Goal: Find specific page/section: Find specific page/section

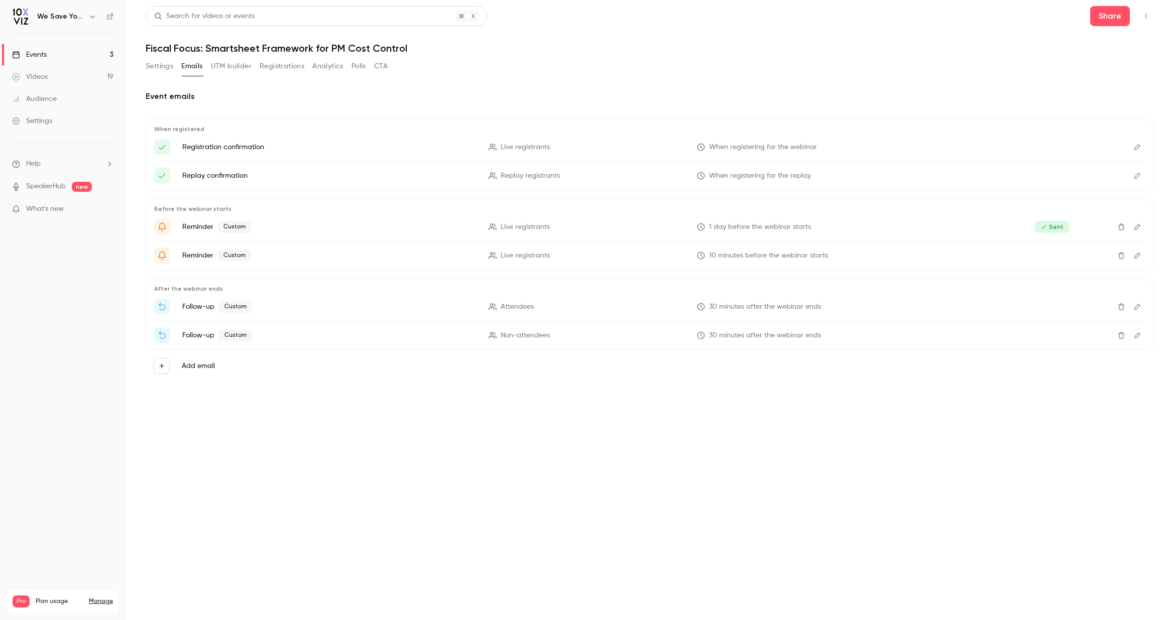
click at [35, 98] on div "Audience" at bounding box center [34, 99] width 45 height 10
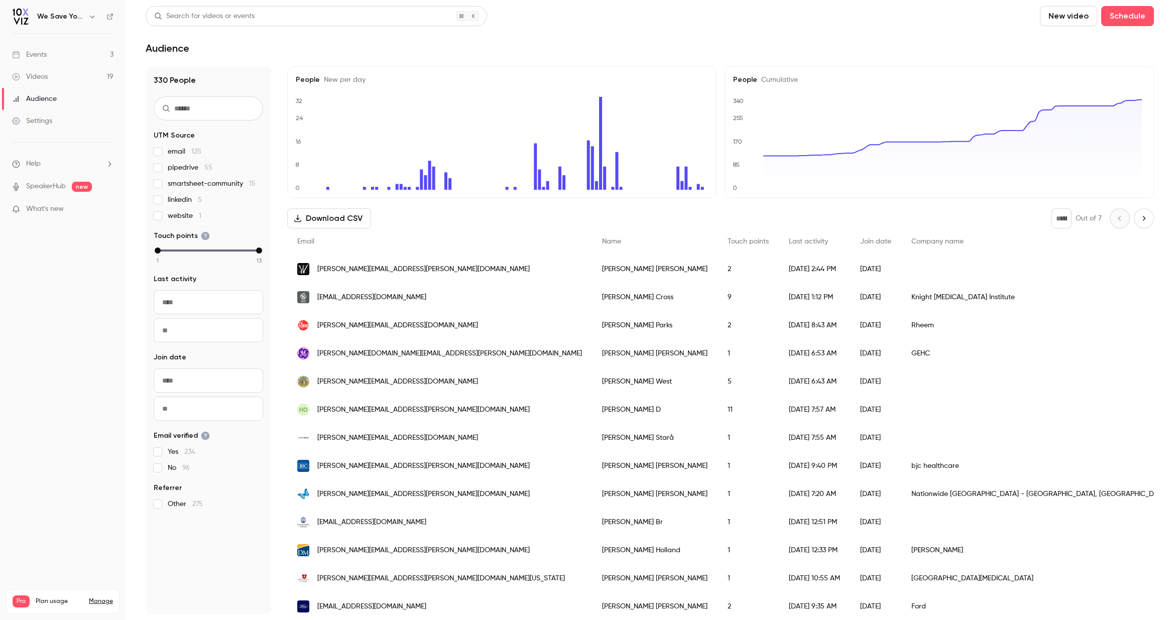
click at [35, 51] on div "Events" at bounding box center [29, 55] width 35 height 10
